Goal: Information Seeking & Learning: Compare options

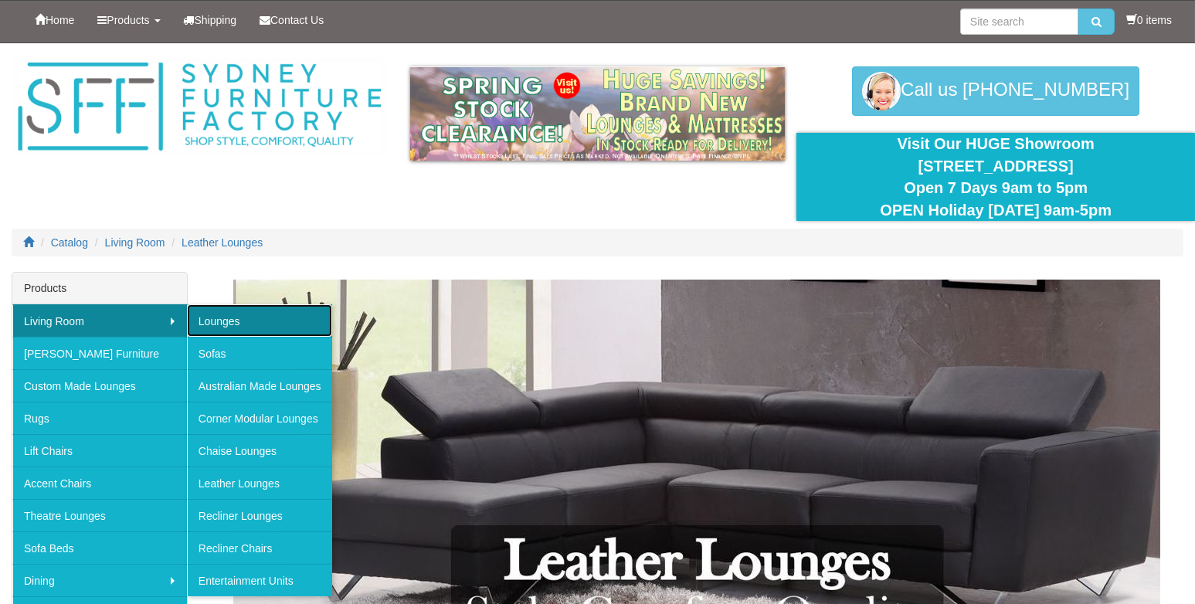
click at [209, 324] on link "Lounges" at bounding box center [259, 320] width 145 height 32
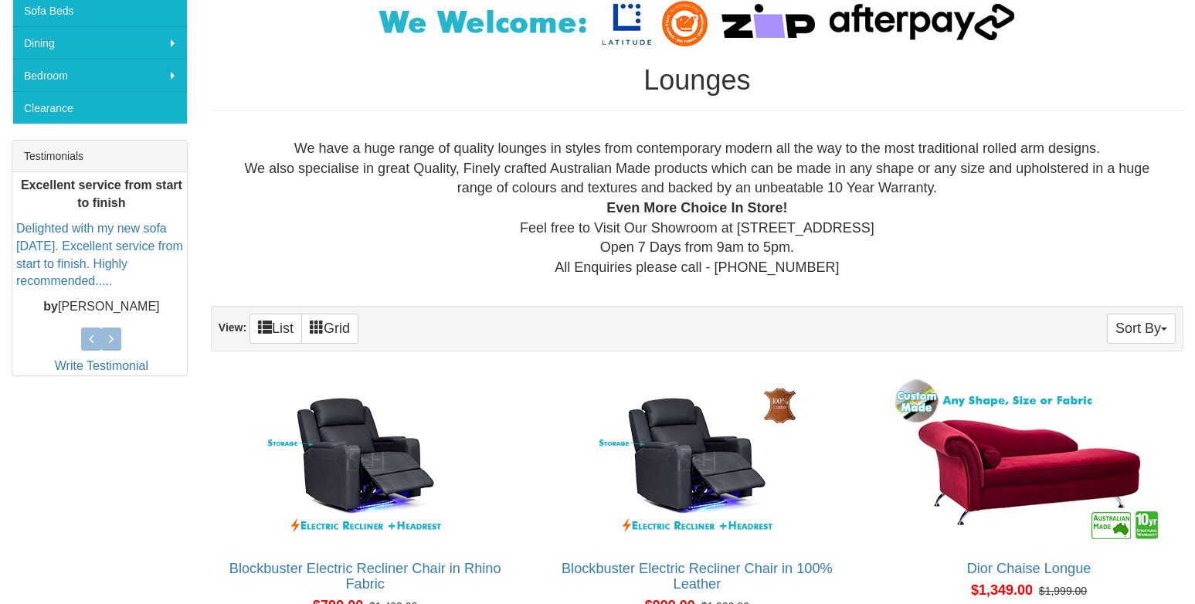
scroll to position [540, 0]
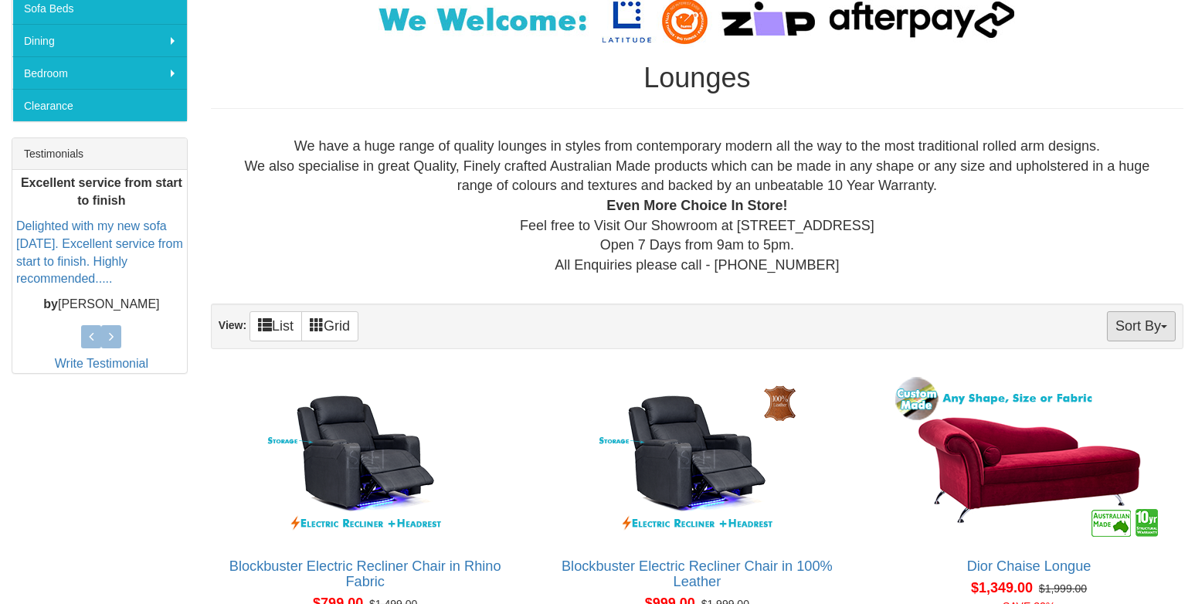
click at [1164, 325] on span "button" at bounding box center [1164, 326] width 6 height 3
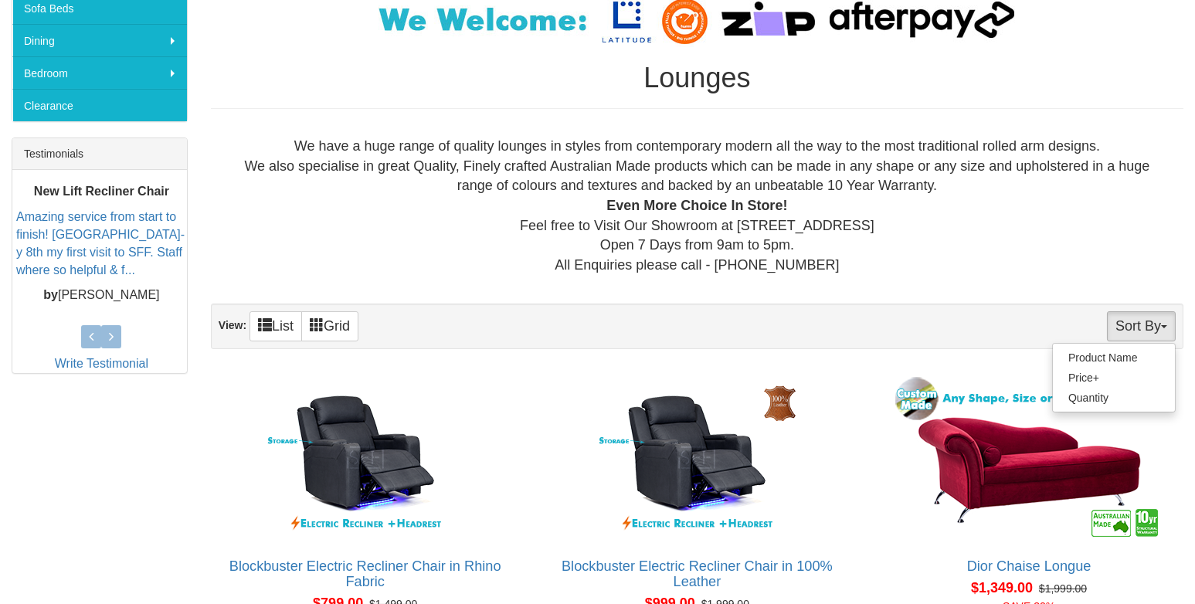
click at [1164, 325] on span "button" at bounding box center [1164, 326] width 6 height 3
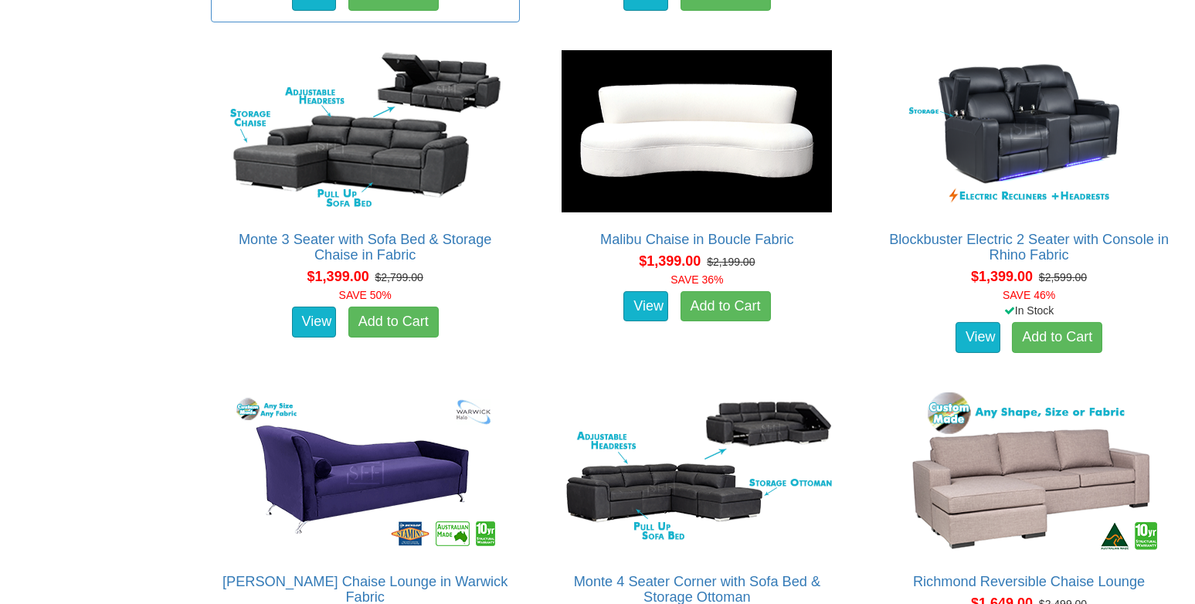
scroll to position [1235, 0]
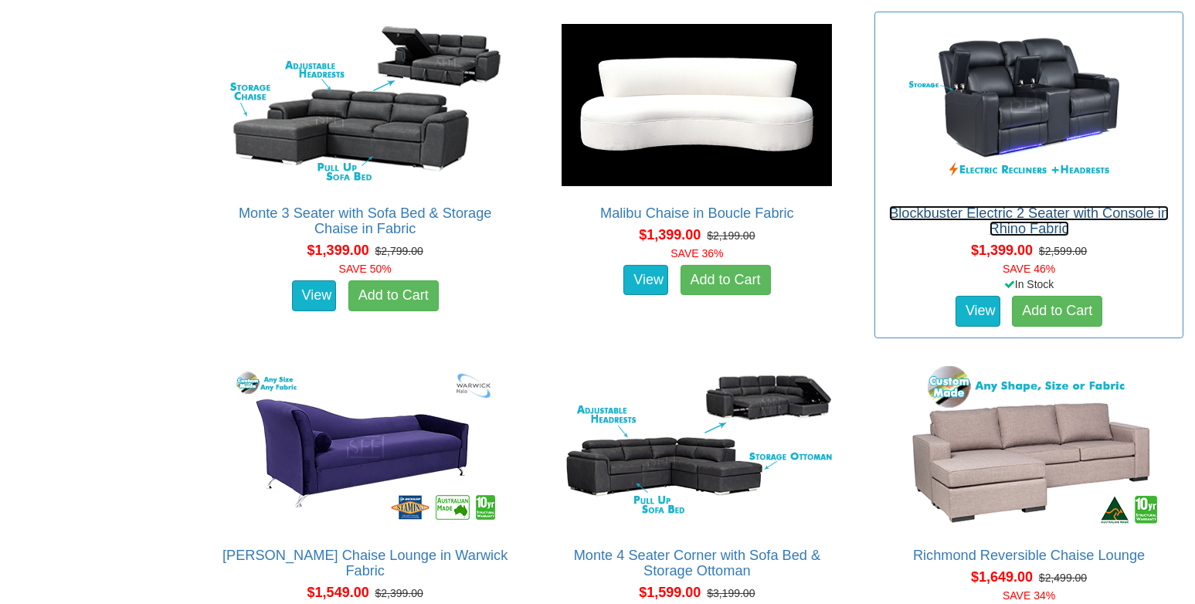
click at [977, 209] on link "Blockbuster Electric 2 Seater with Console in Rhino Fabric" at bounding box center [1029, 220] width 280 height 31
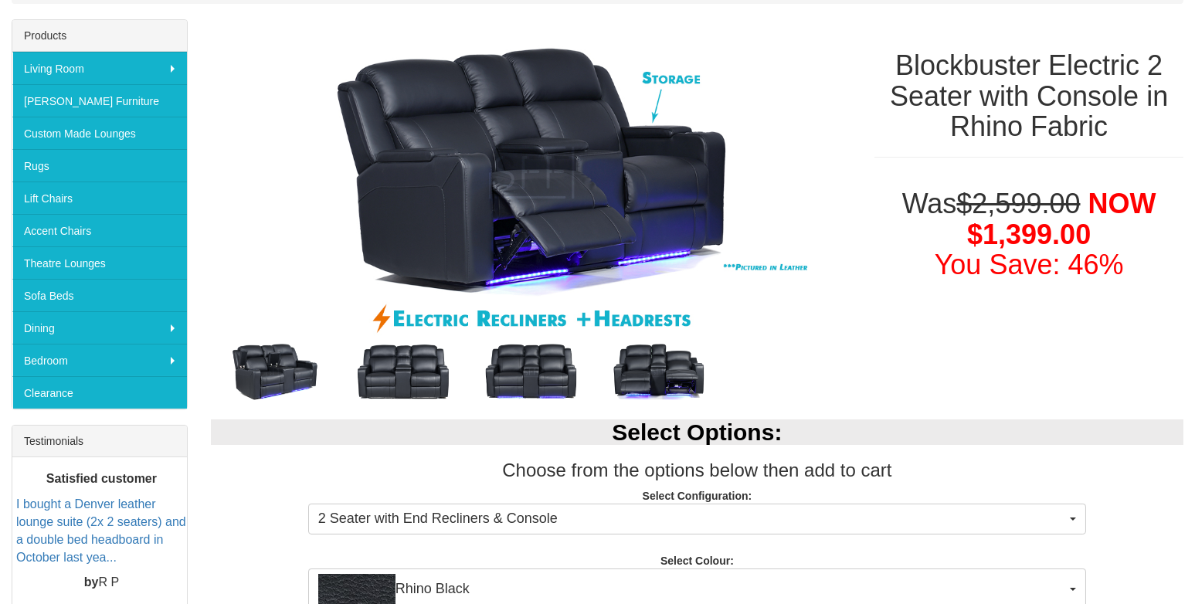
scroll to position [308, 0]
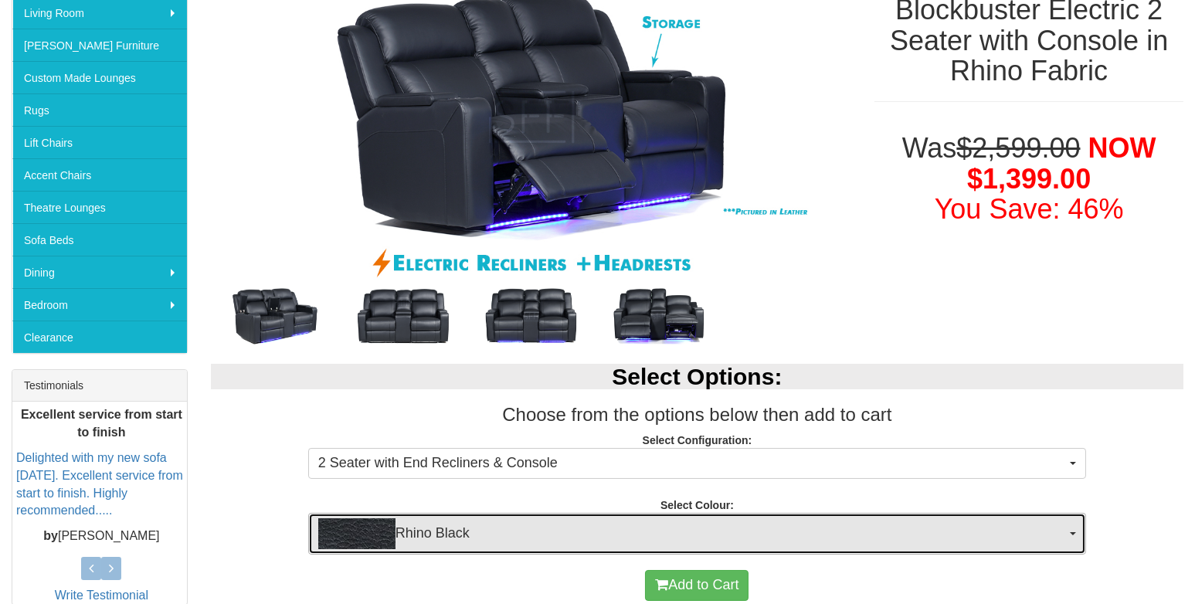
click at [1071, 529] on button "Rhino Black" at bounding box center [697, 534] width 778 height 42
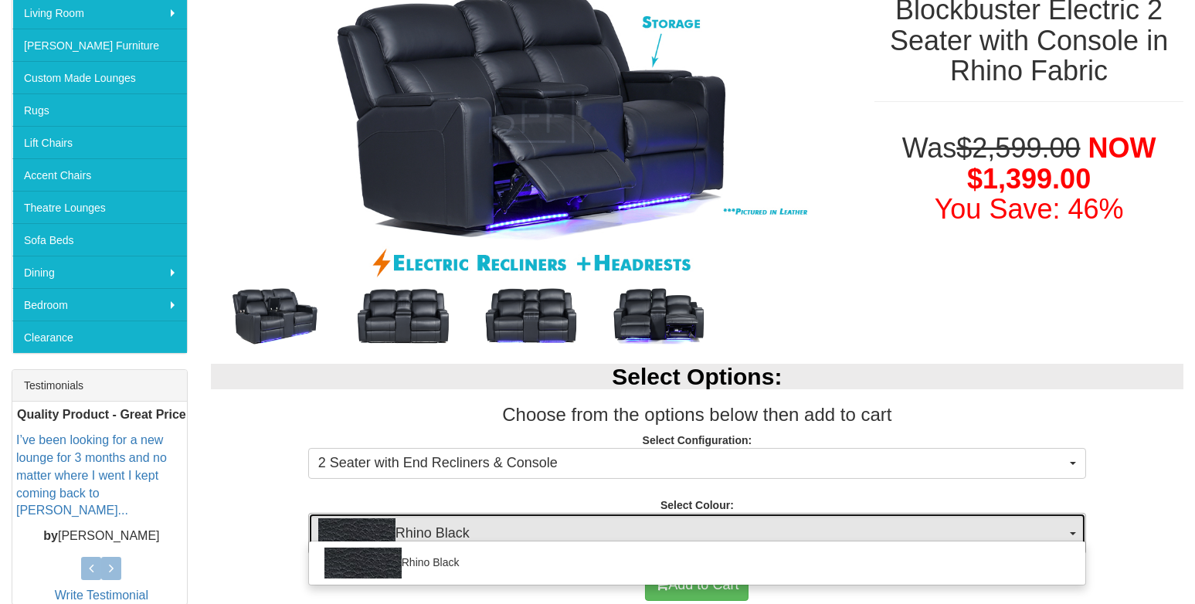
click at [1071, 529] on button "Rhino Black" at bounding box center [697, 534] width 778 height 42
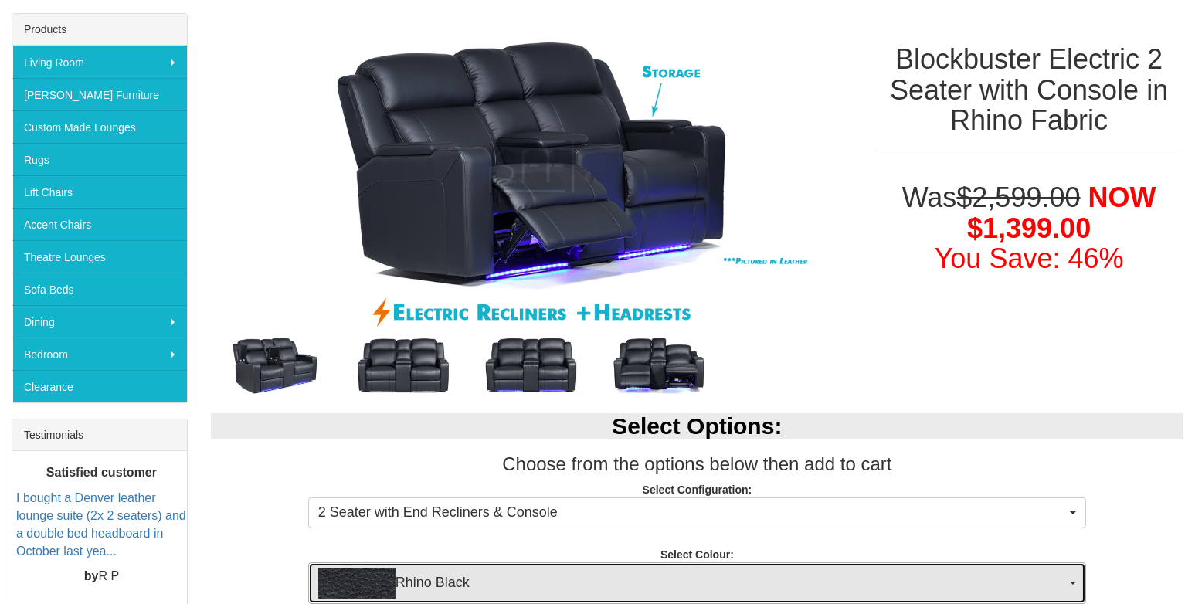
scroll to position [232, 0]
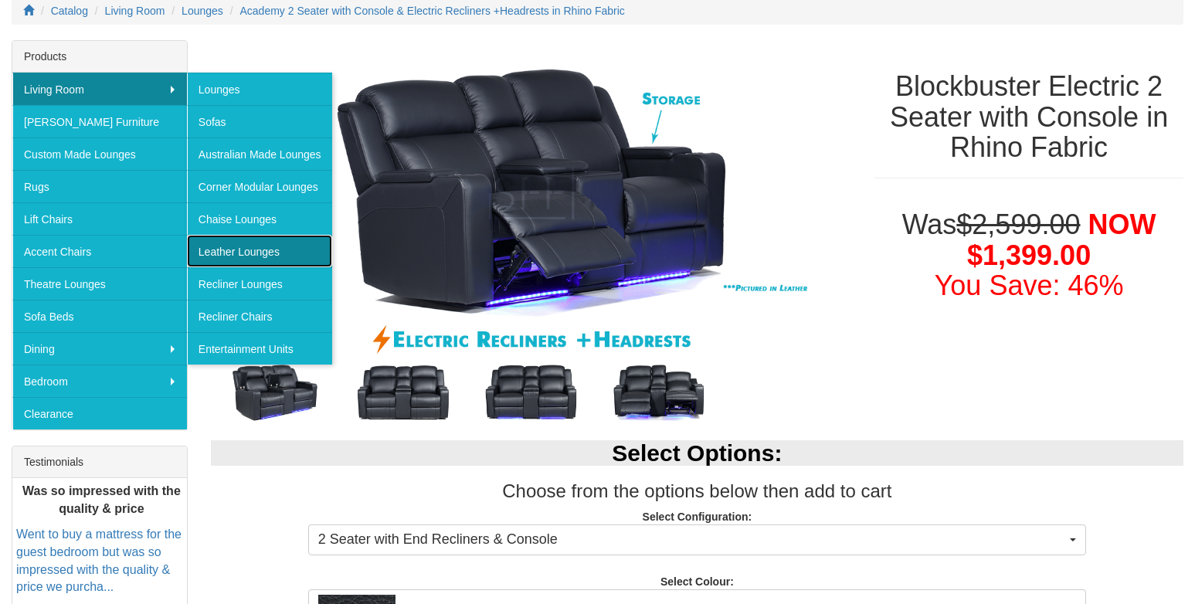
click at [249, 248] on link "Leather Lounges" at bounding box center [259, 251] width 145 height 32
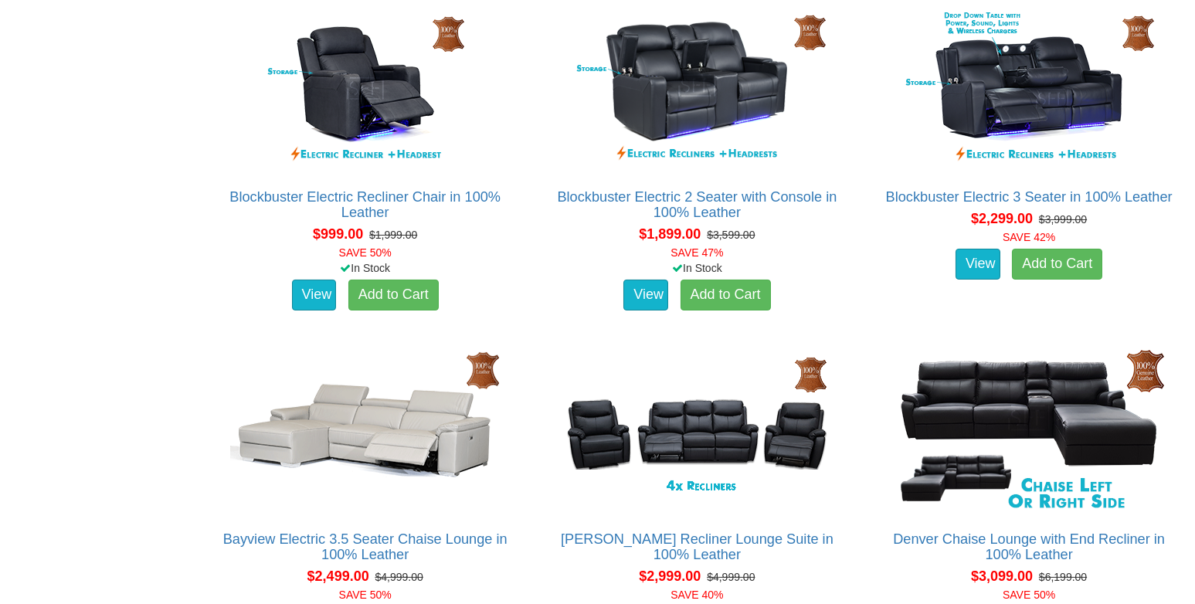
scroll to position [1003, 0]
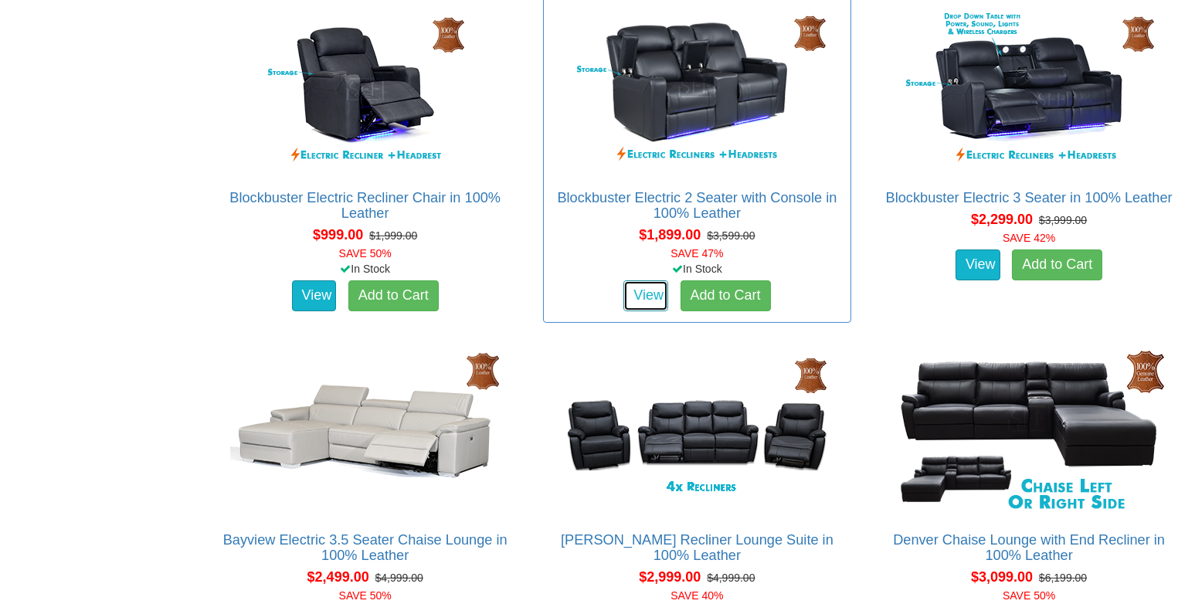
click at [638, 291] on link "View" at bounding box center [645, 295] width 45 height 31
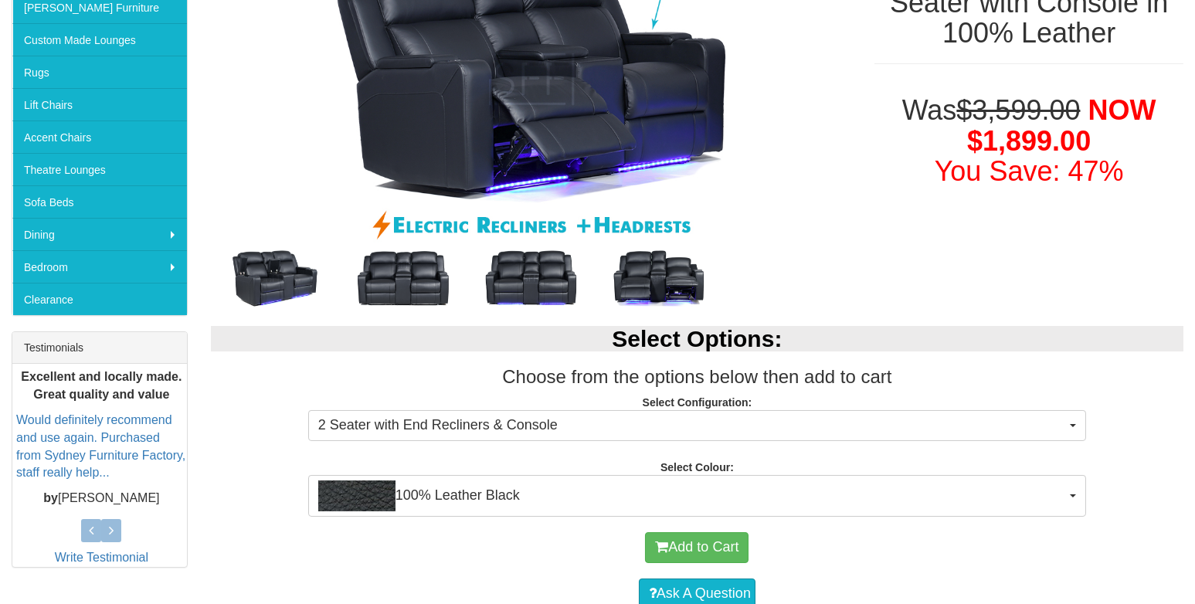
scroll to position [232, 0]
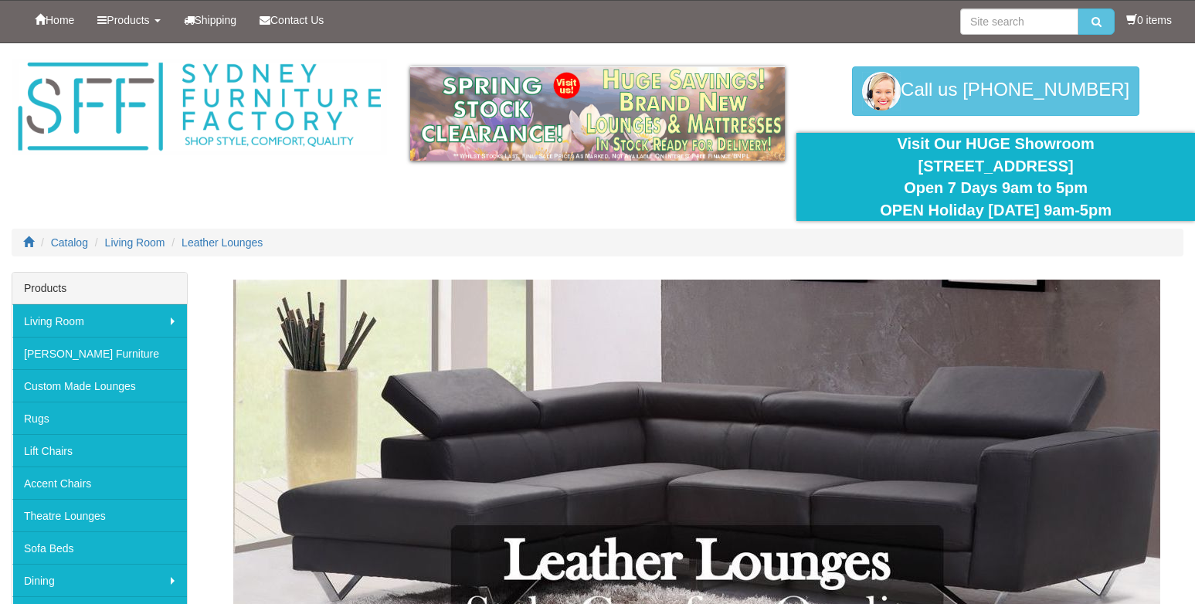
scroll to position [1003, 0]
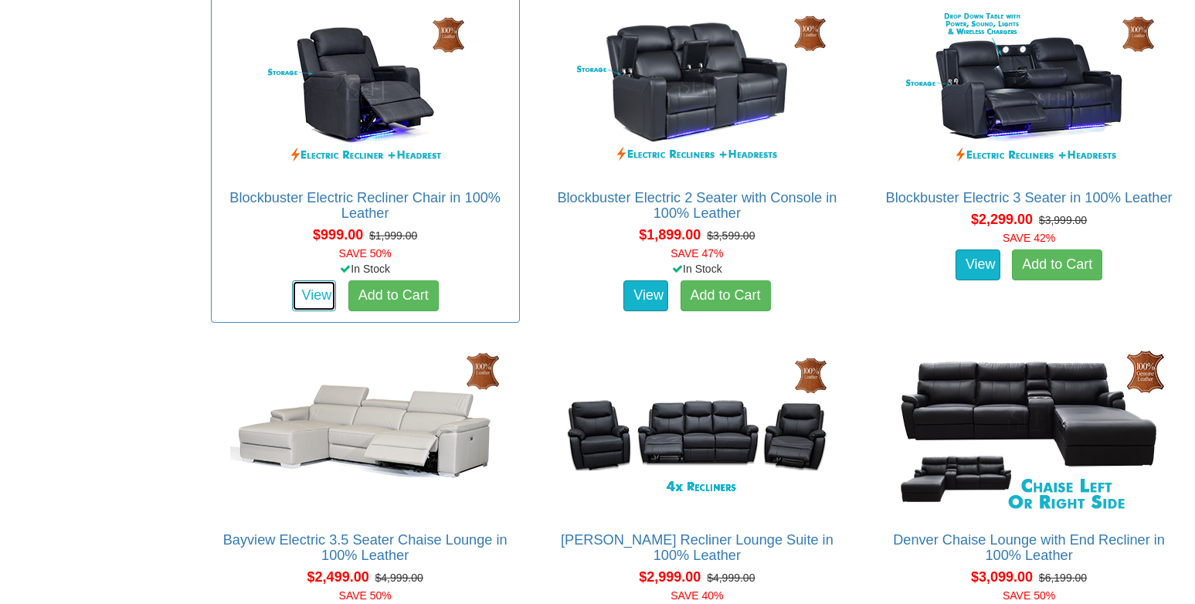
click at [318, 291] on link "View" at bounding box center [314, 295] width 45 height 31
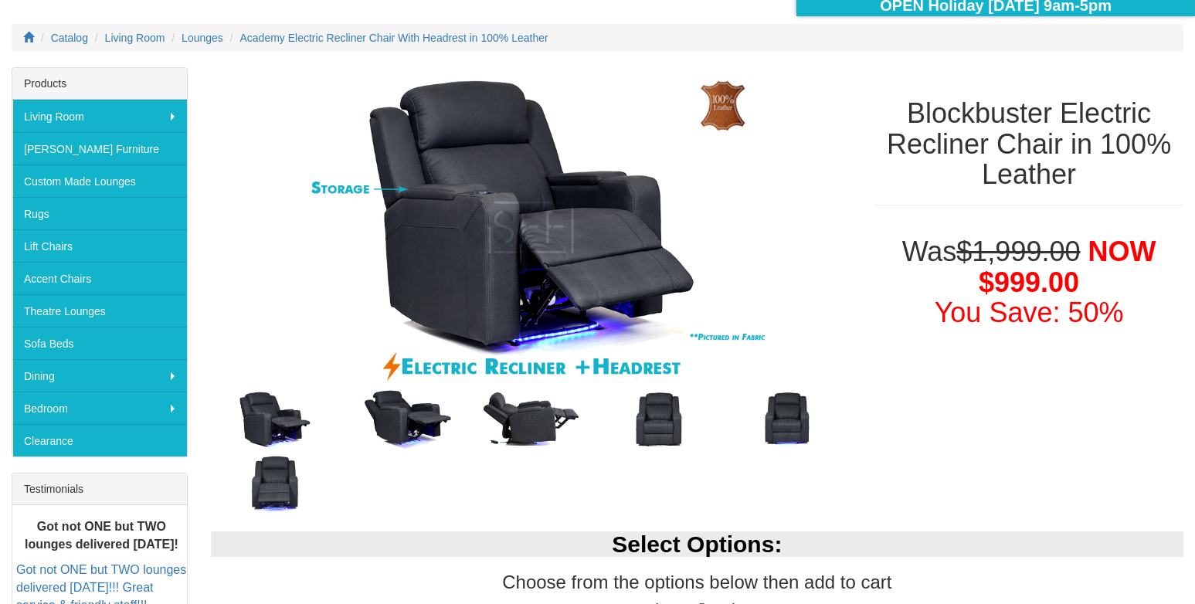
scroll to position [232, 0]
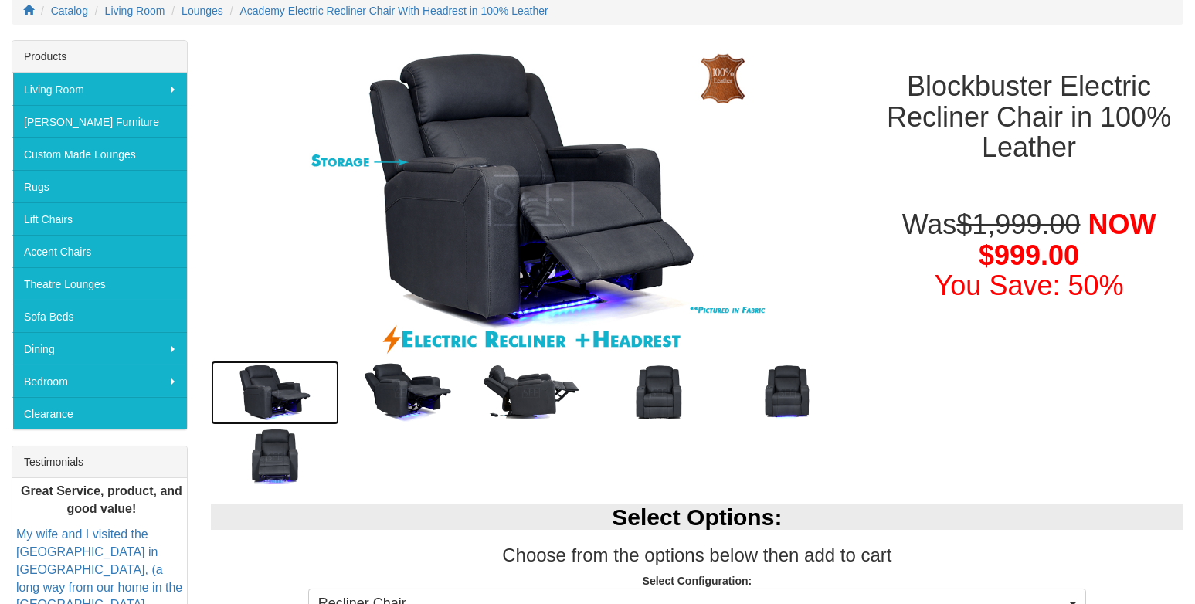
click at [281, 402] on img at bounding box center [275, 393] width 128 height 64
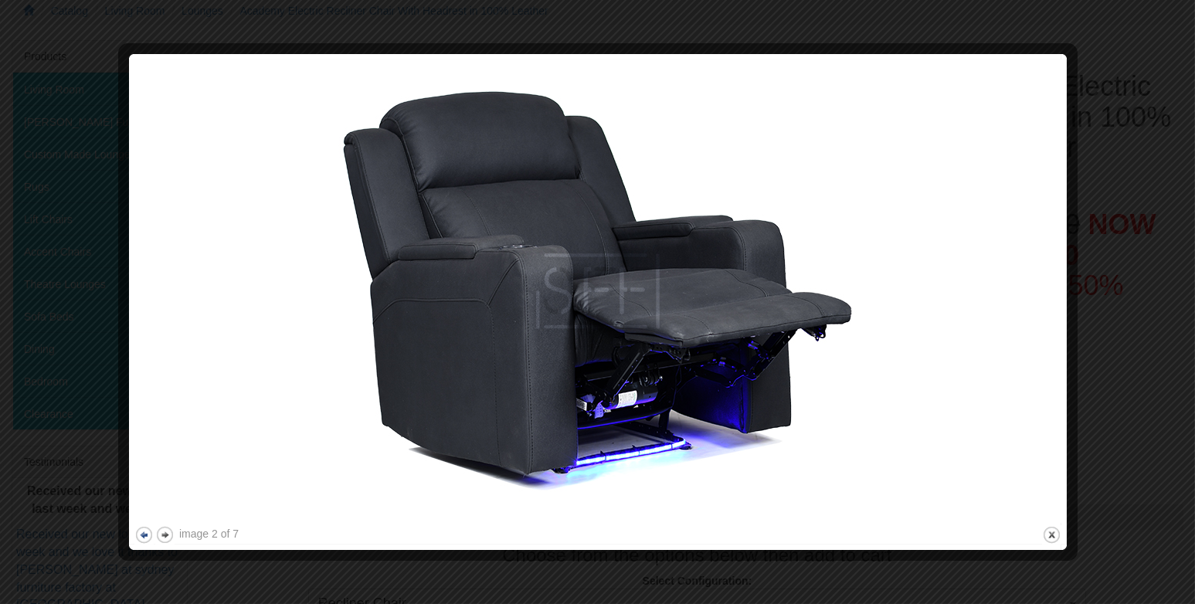
click at [145, 533] on button "previous" at bounding box center [143, 534] width 19 height 19
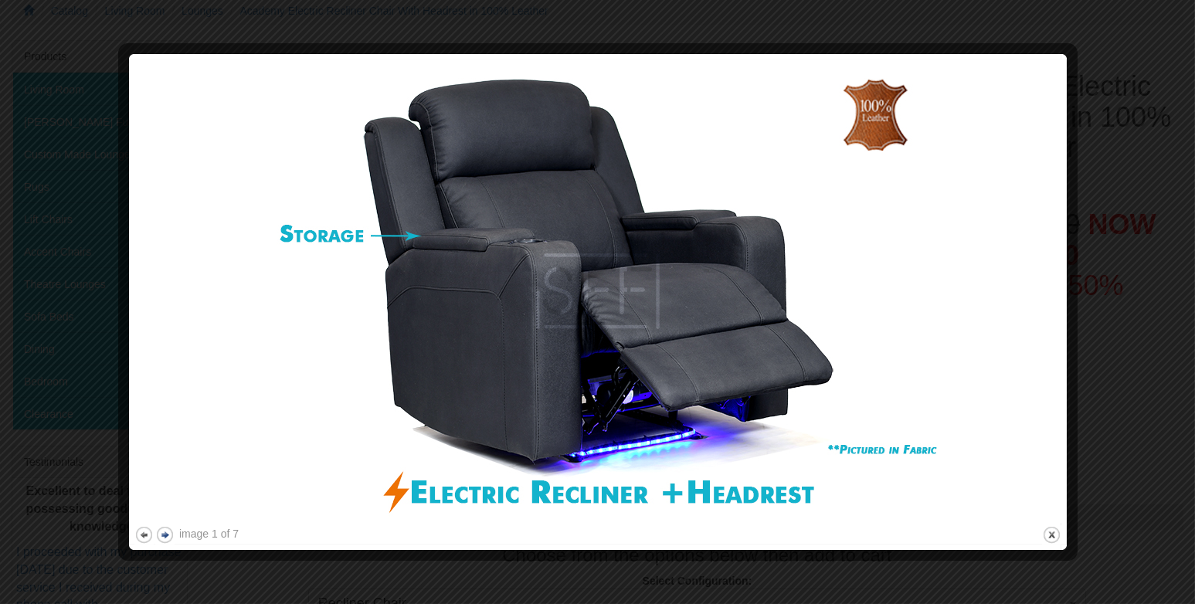
click at [166, 534] on button "next" at bounding box center [164, 534] width 19 height 19
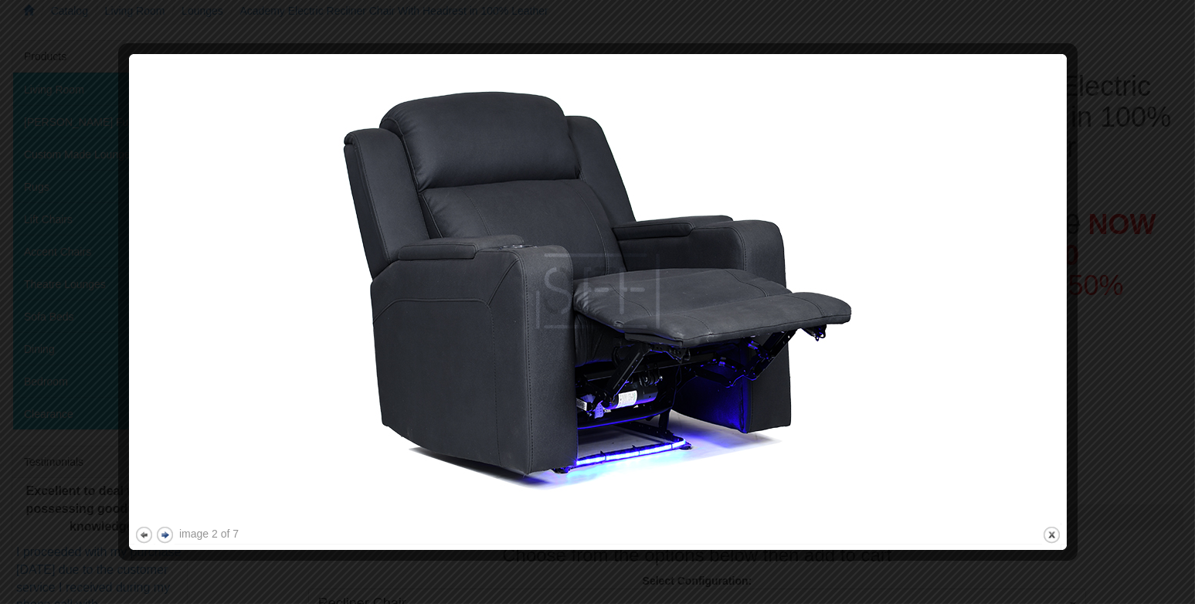
click at [166, 534] on button "next" at bounding box center [164, 534] width 19 height 19
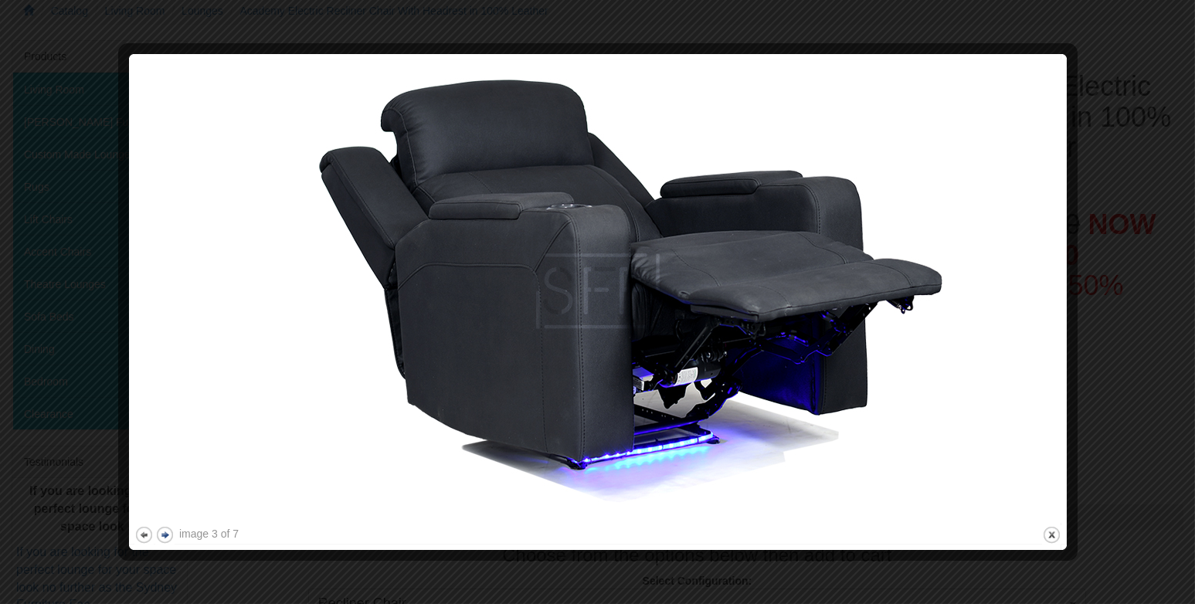
click at [166, 534] on button "next" at bounding box center [164, 534] width 19 height 19
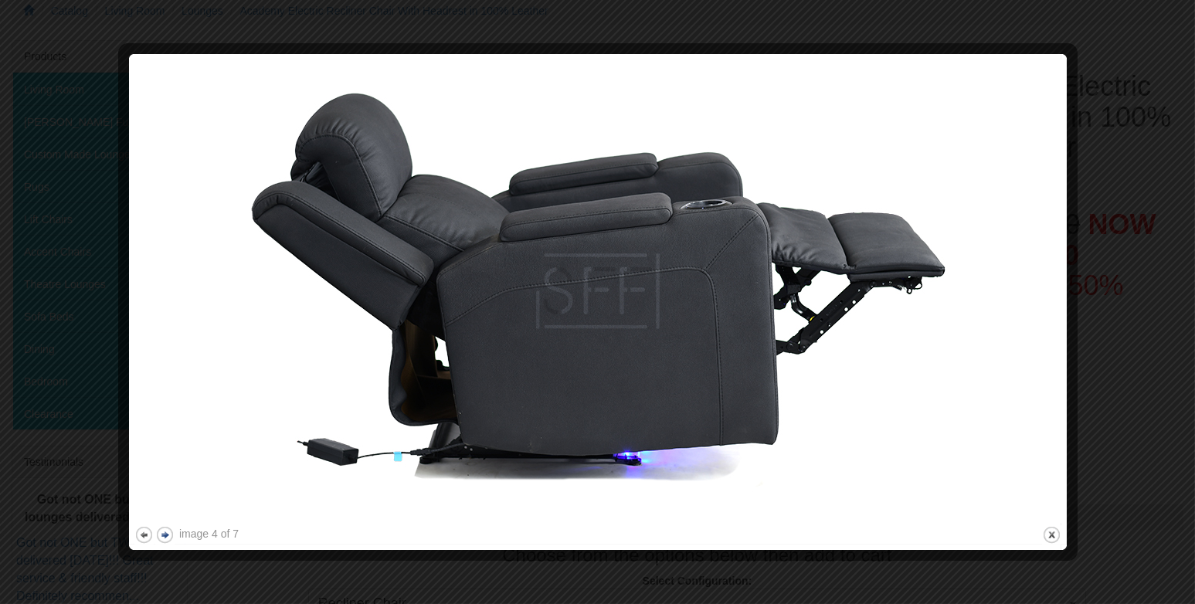
click at [166, 534] on button "next" at bounding box center [164, 534] width 19 height 19
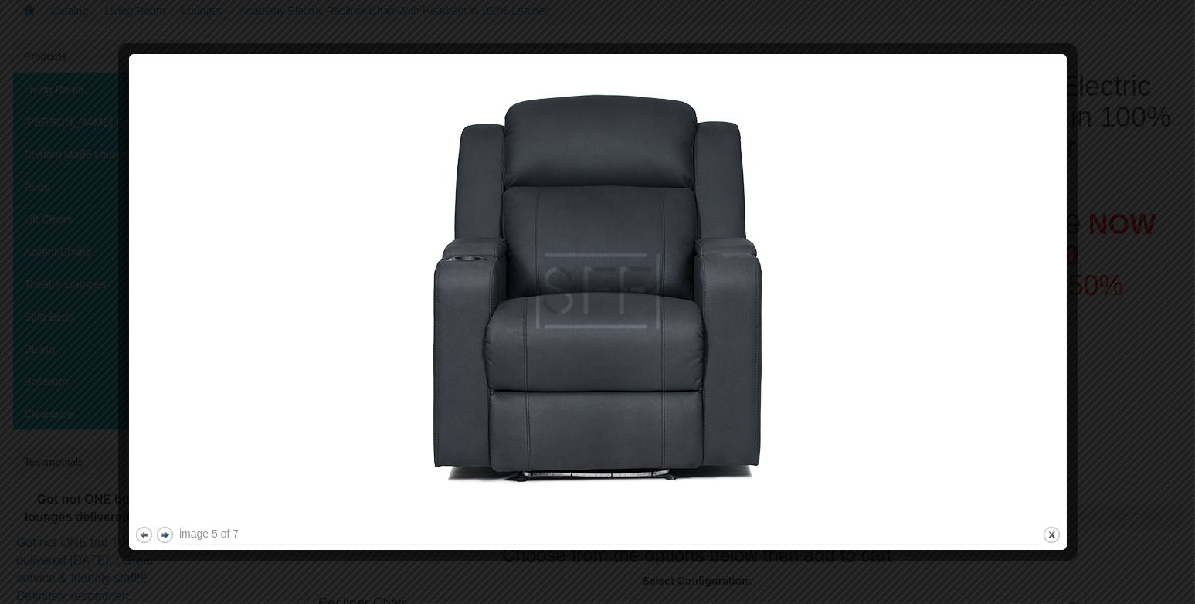
click at [166, 534] on button "next" at bounding box center [164, 534] width 19 height 19
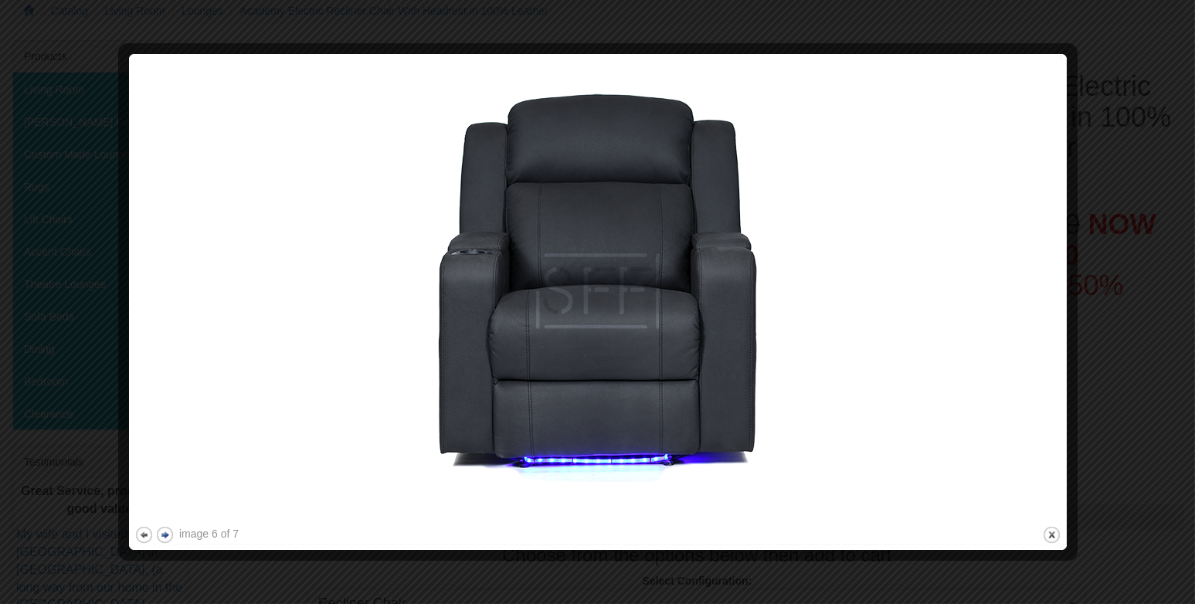
click at [166, 534] on button "next" at bounding box center [164, 534] width 19 height 19
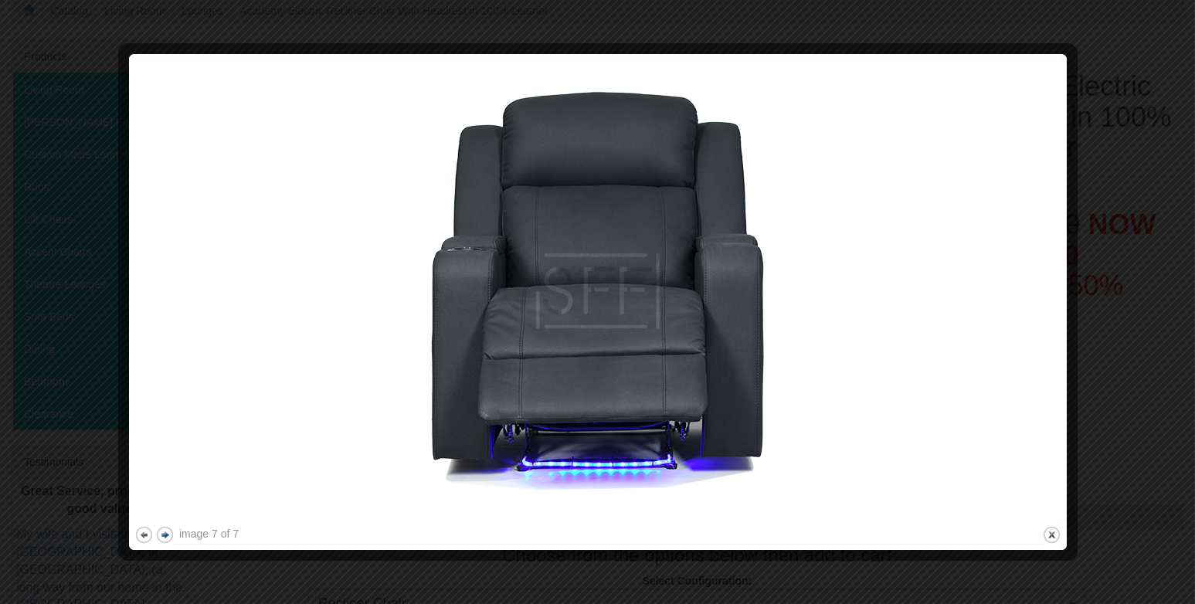
click at [166, 534] on button "next" at bounding box center [164, 534] width 19 height 19
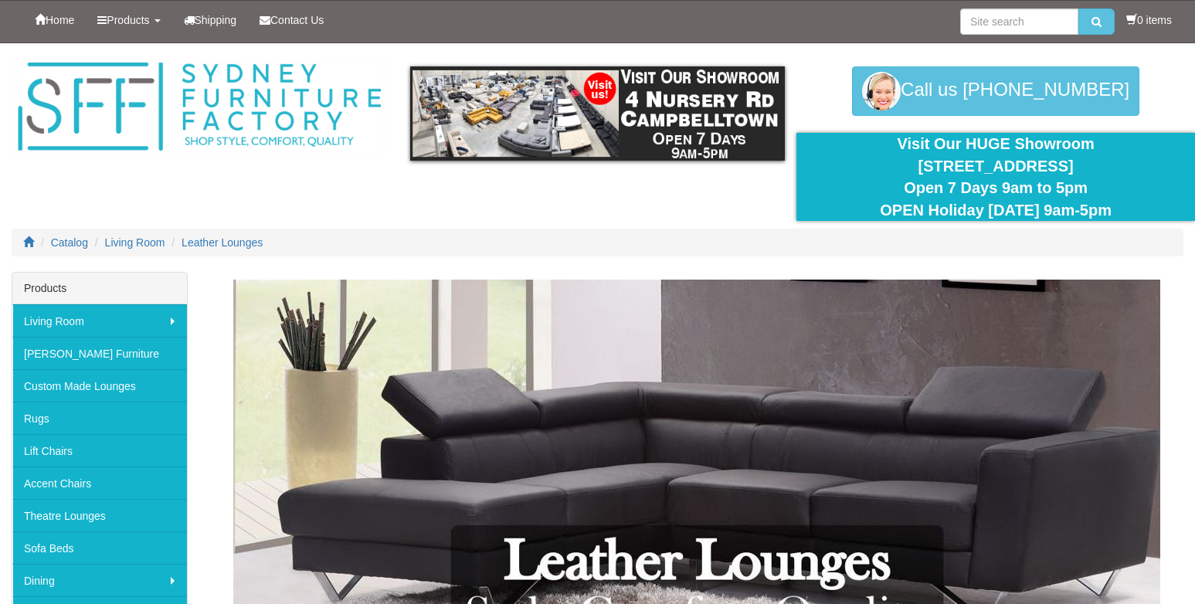
scroll to position [1003, 0]
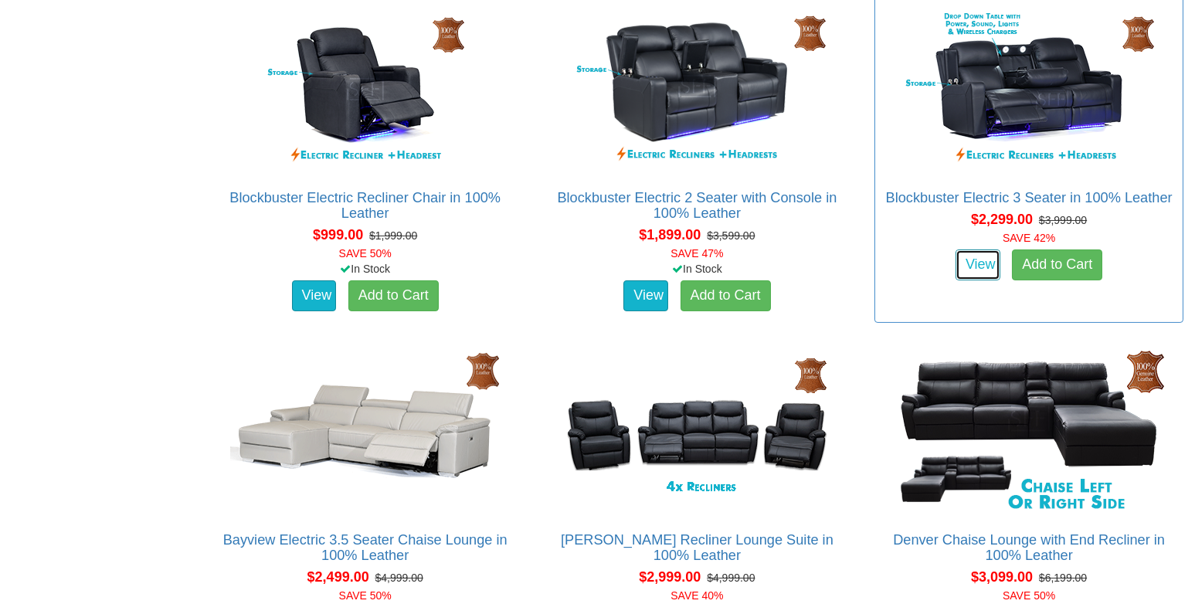
click at [962, 266] on link "View" at bounding box center [978, 265] width 45 height 31
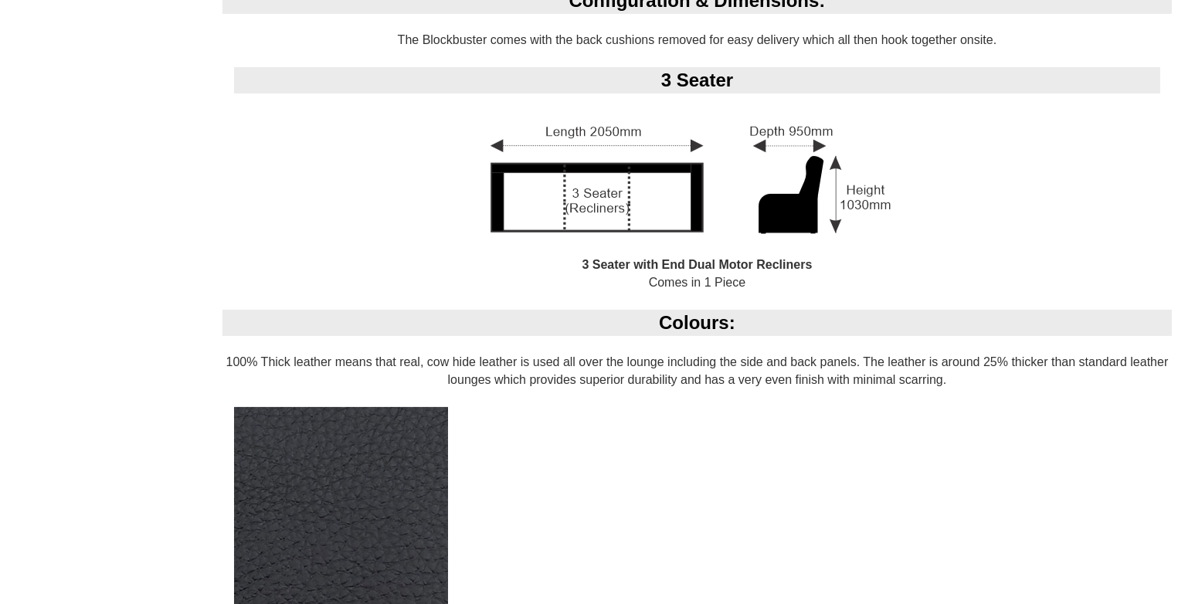
scroll to position [1467, 0]
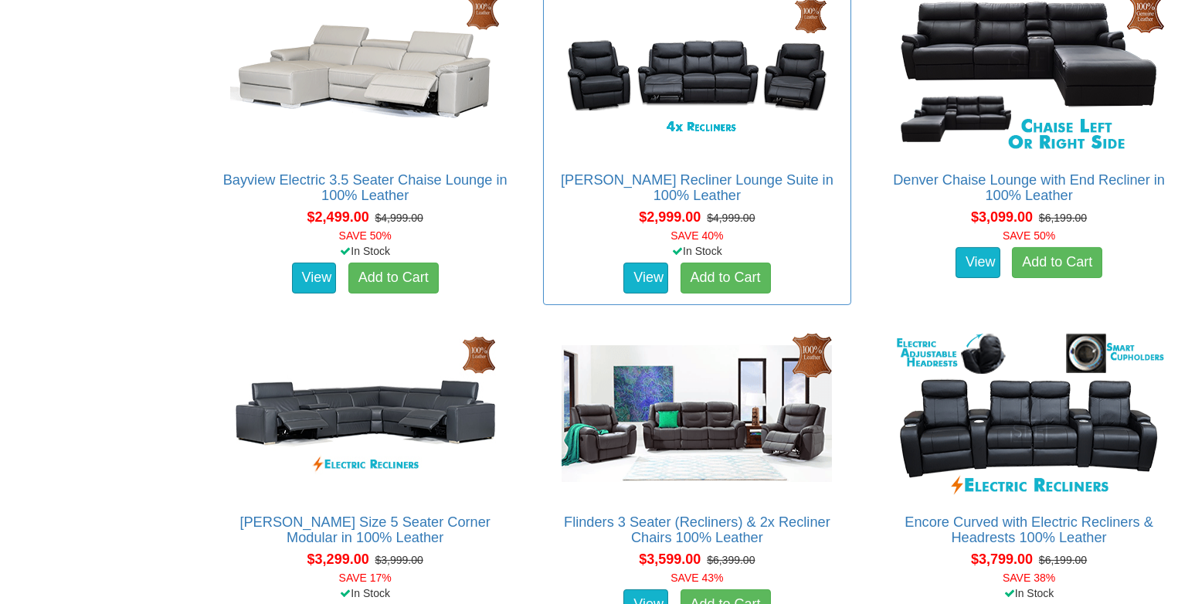
scroll to position [1390, 0]
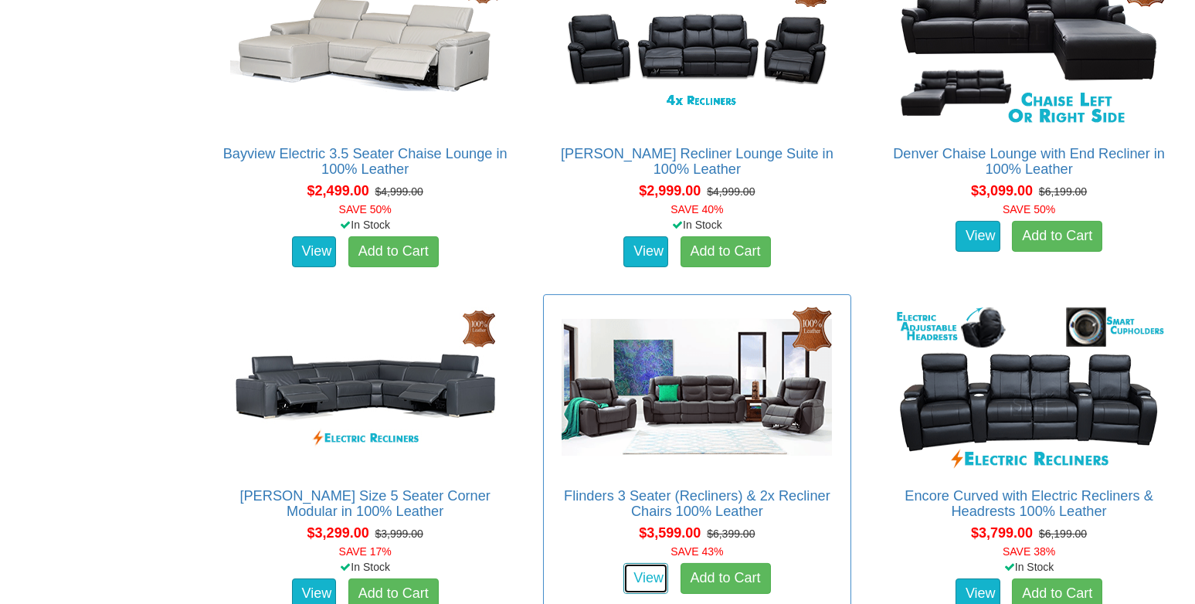
click at [651, 568] on link "View" at bounding box center [645, 578] width 45 height 31
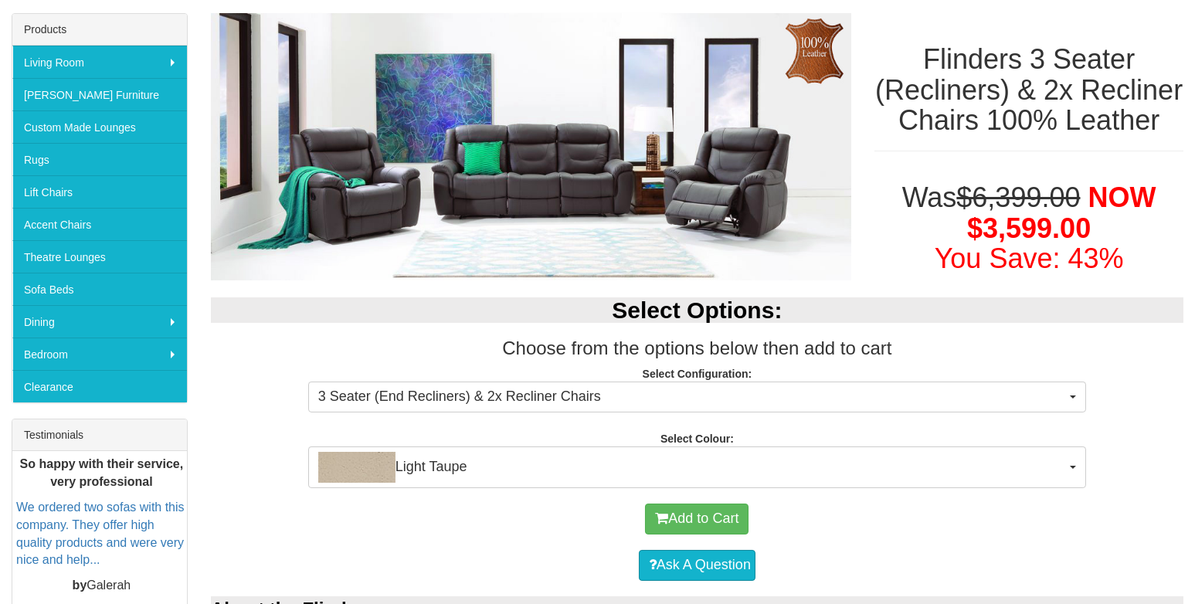
scroll to position [232, 0]
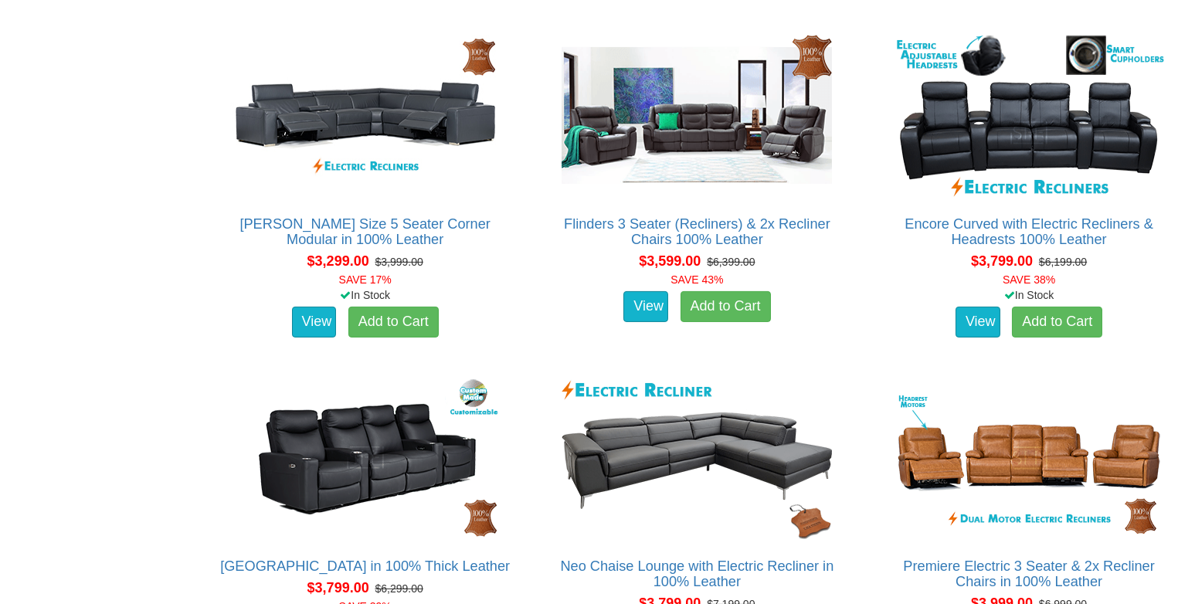
scroll to position [1777, 0]
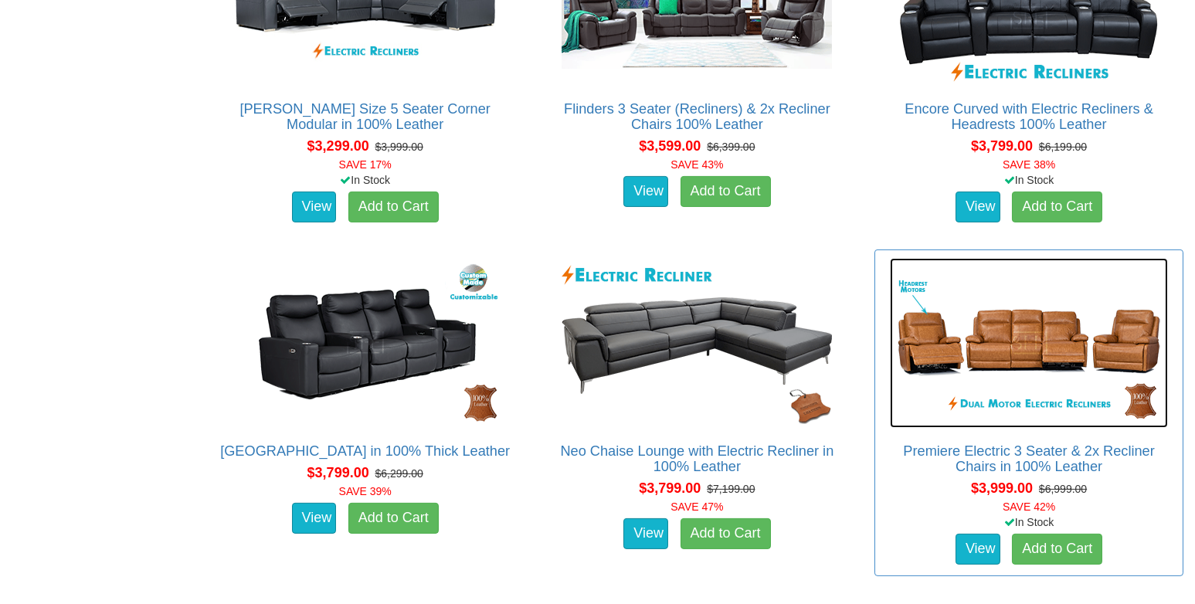
click at [1014, 343] on img at bounding box center [1029, 343] width 278 height 170
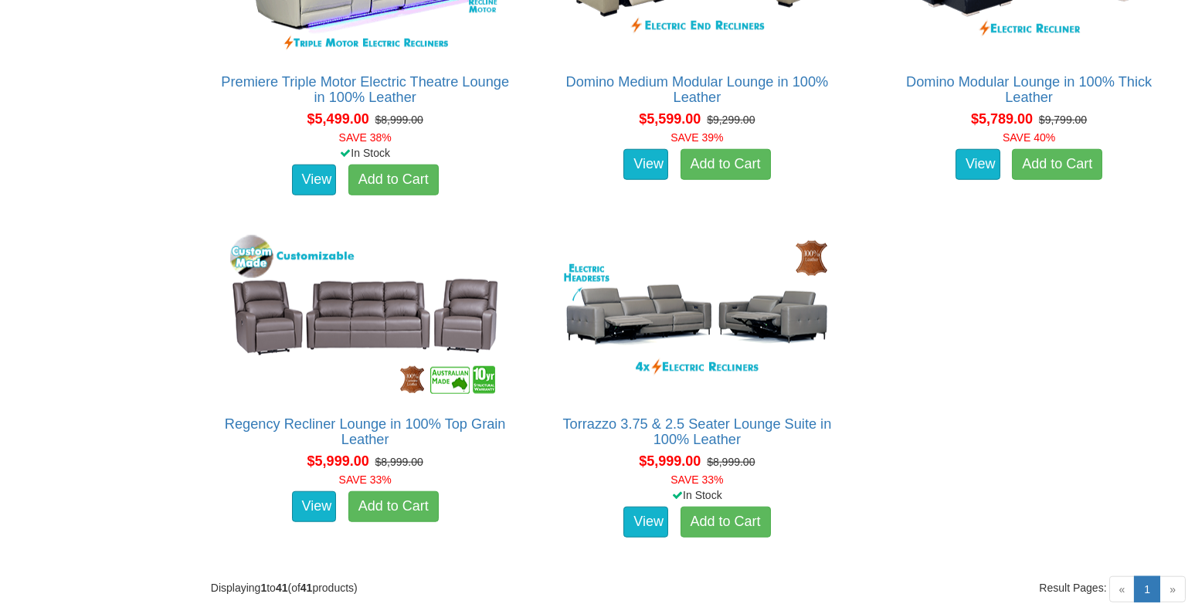
scroll to position [5252, 0]
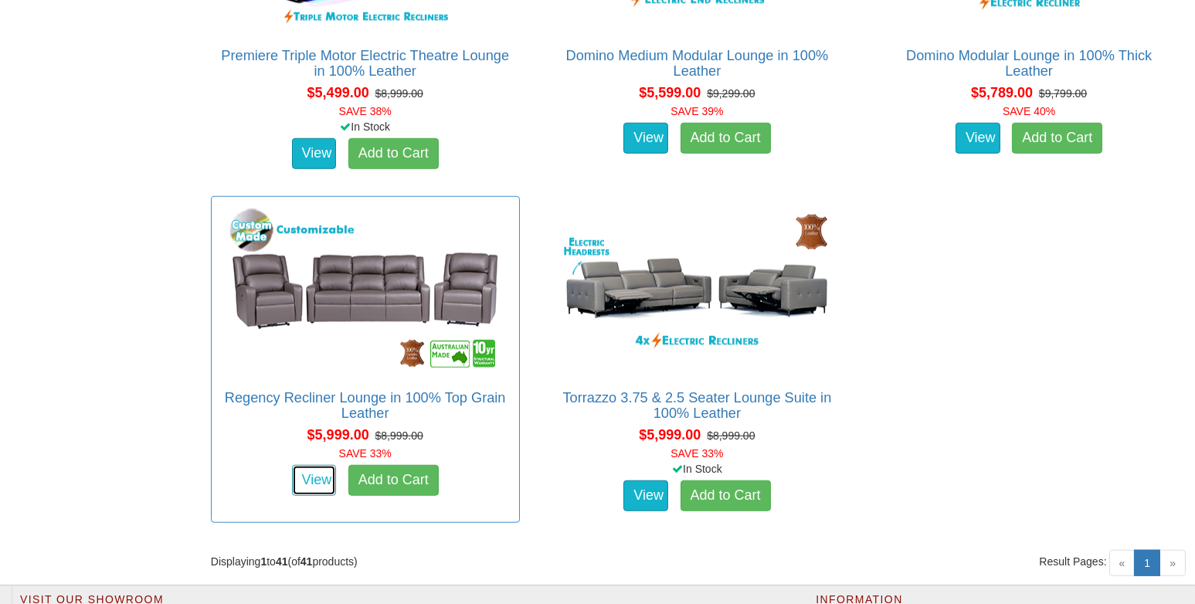
click at [317, 469] on link "View" at bounding box center [314, 480] width 45 height 31
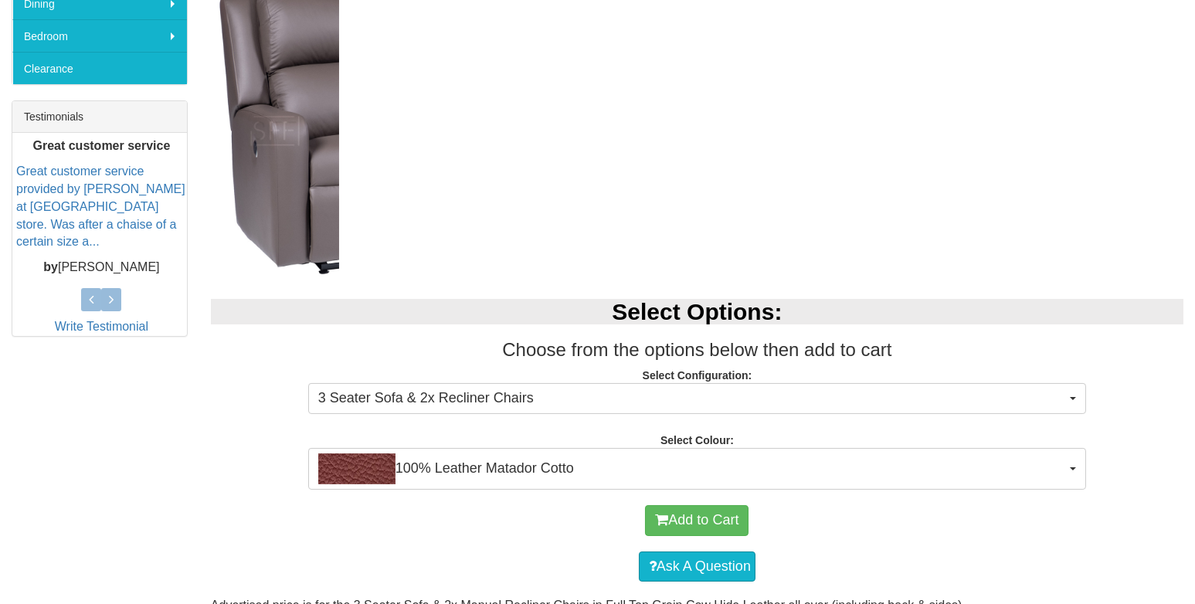
scroll to position [617, 0]
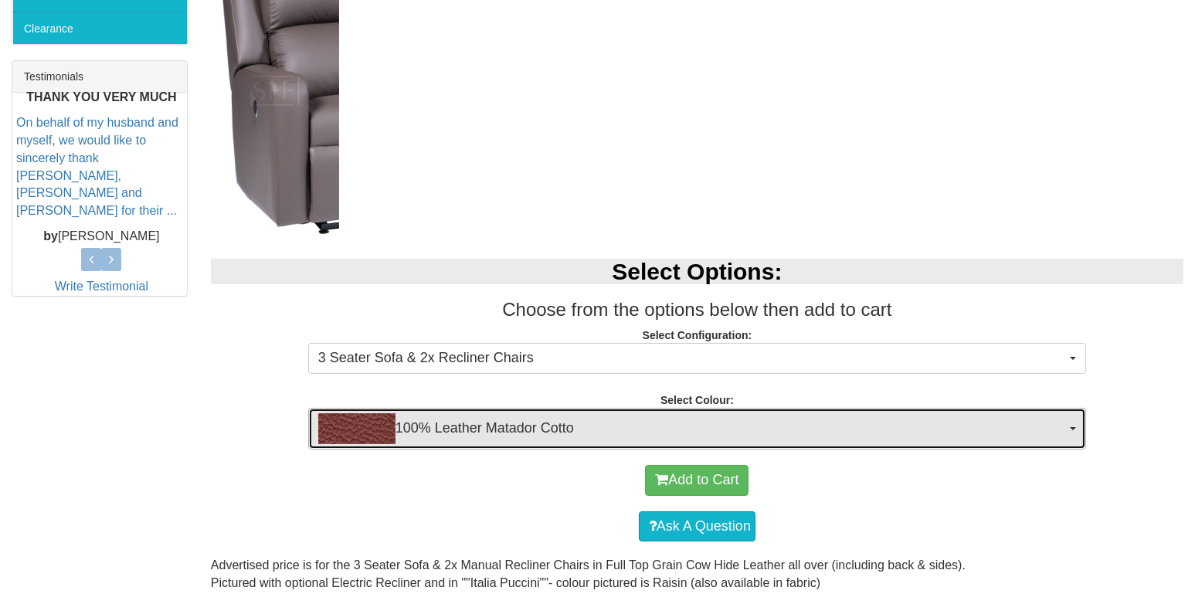
click at [1072, 427] on span "button" at bounding box center [1073, 428] width 6 height 3
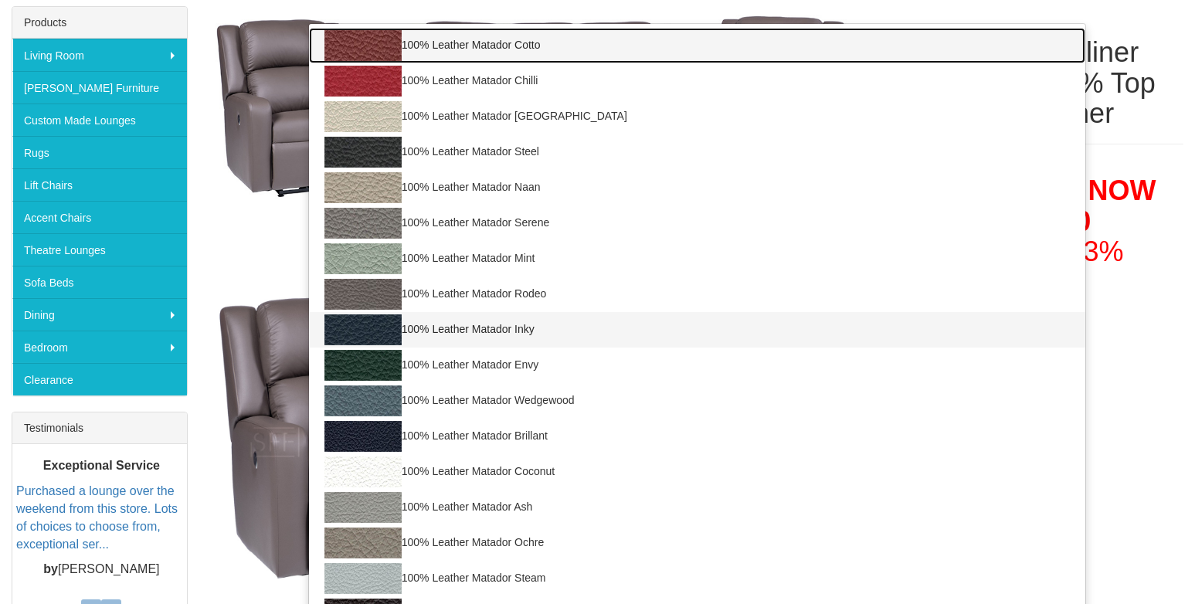
scroll to position [232, 0]
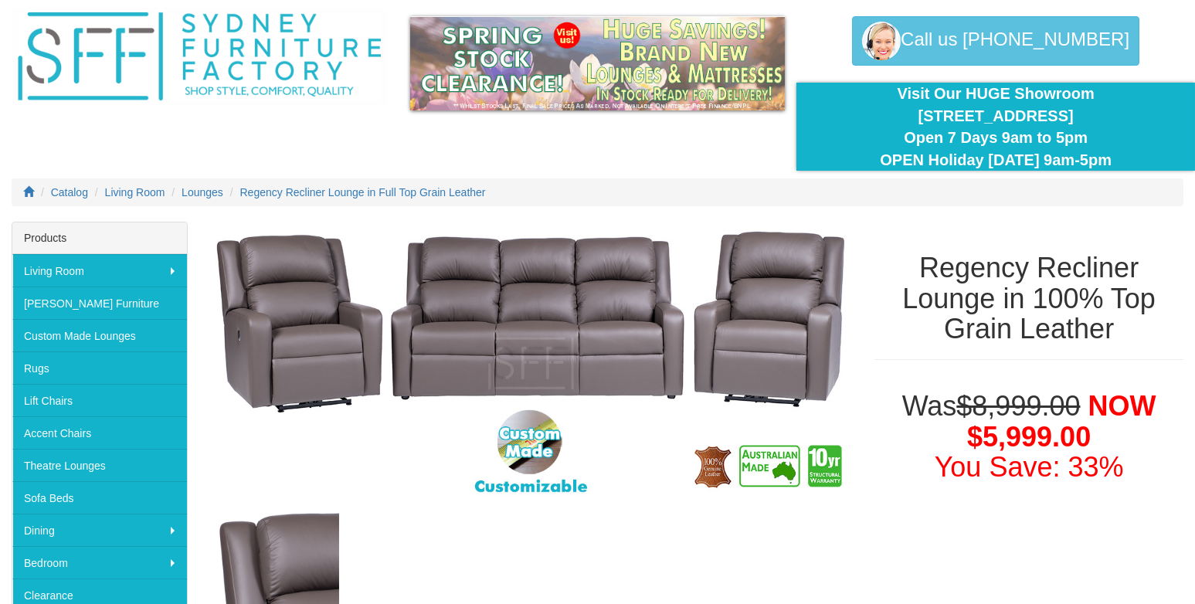
scroll to position [76, 0]
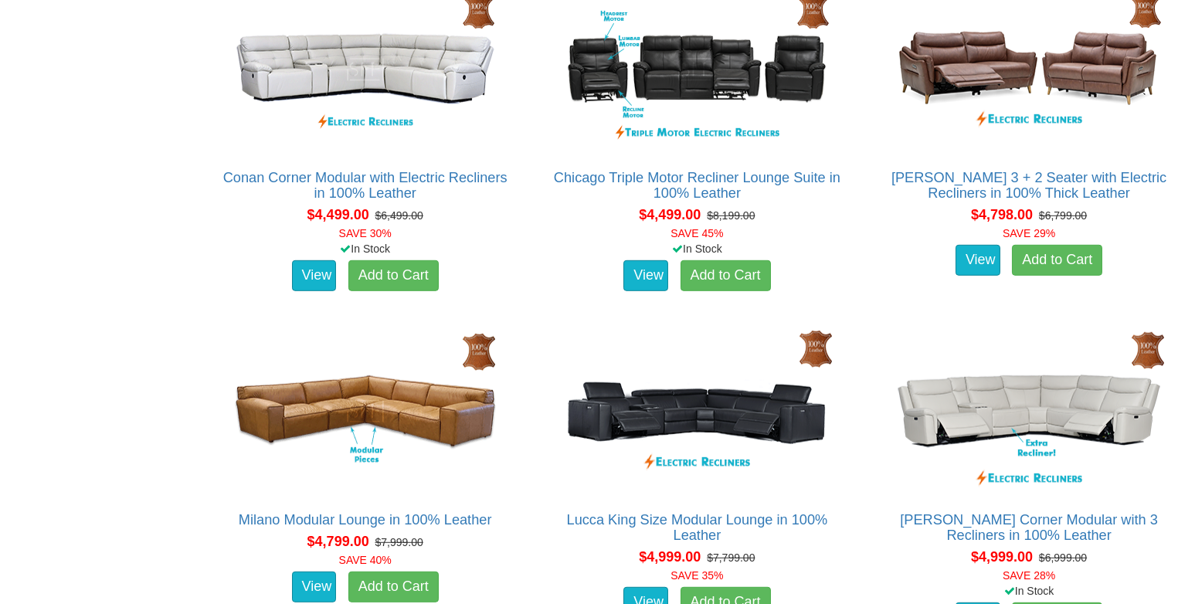
scroll to position [3684, 0]
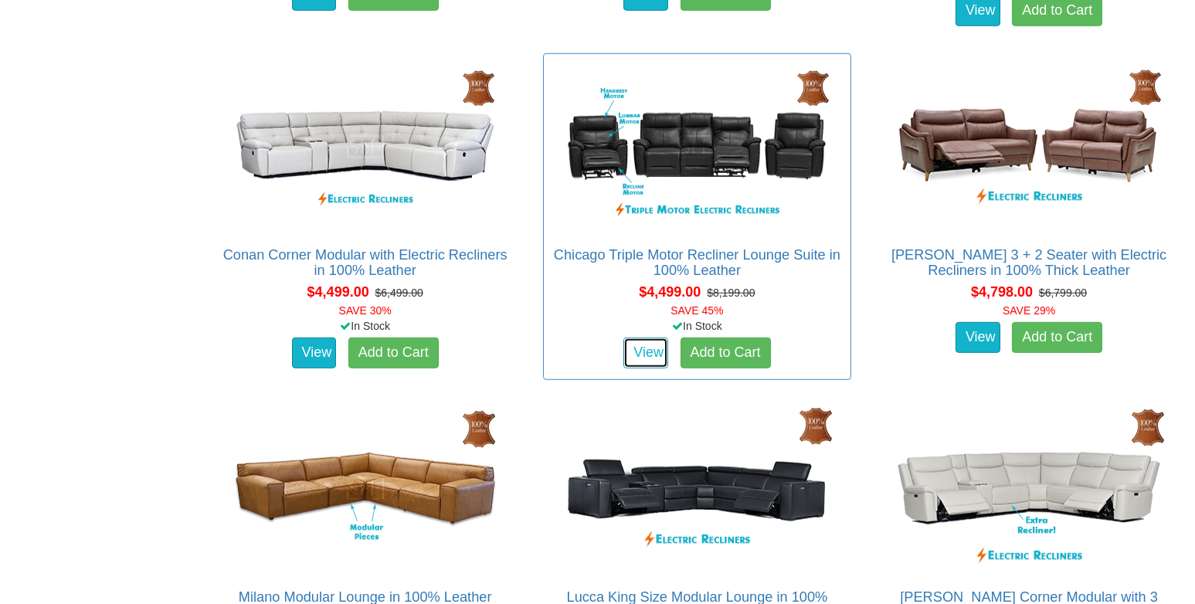
click at [635, 353] on link "View" at bounding box center [645, 353] width 45 height 31
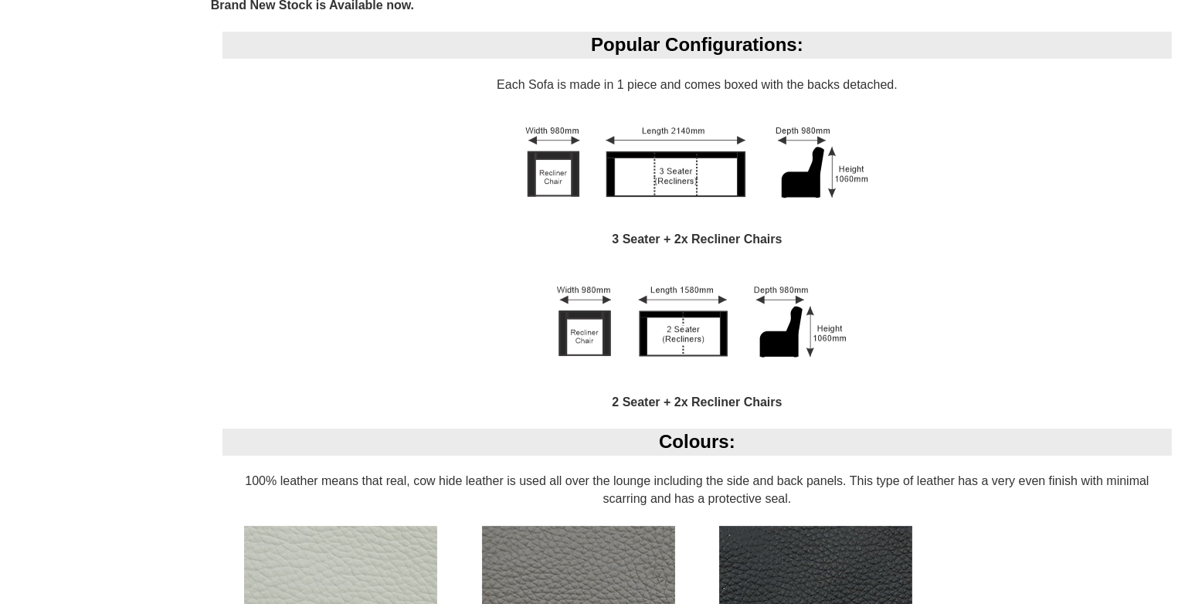
scroll to position [1158, 0]
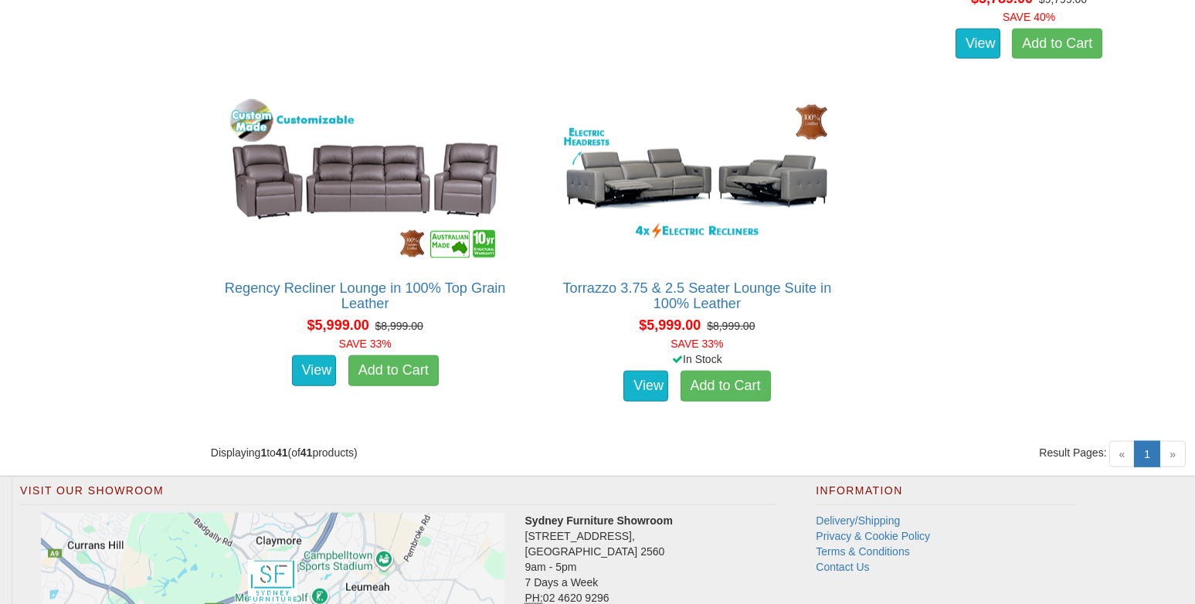
scroll to position [3677, 0]
